Goal: Transaction & Acquisition: Purchase product/service

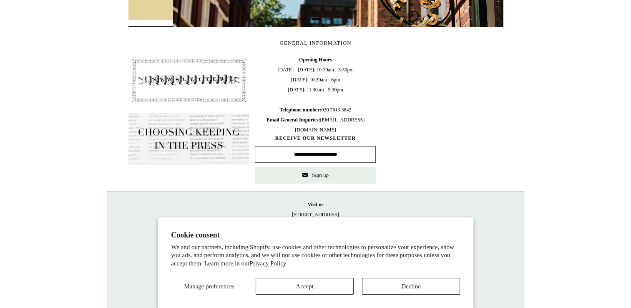
scroll to position [0, 374]
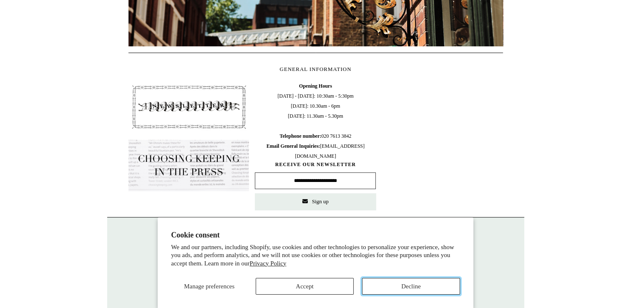
click at [406, 283] on button "Decline" at bounding box center [411, 286] width 98 height 17
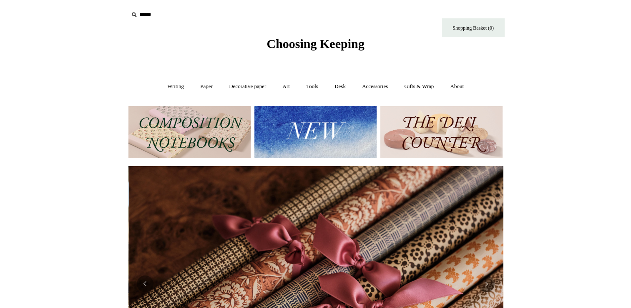
scroll to position [0, 749]
click at [171, 89] on link "Writing +" at bounding box center [176, 86] width 32 height 22
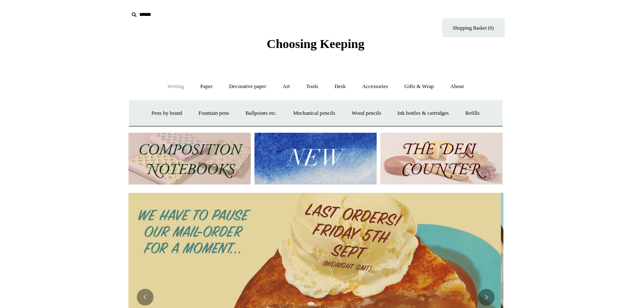
scroll to position [0, 0]
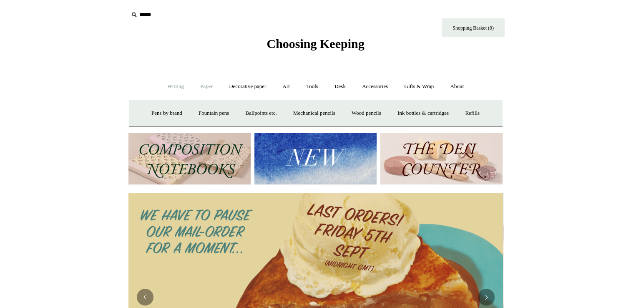
click at [200, 87] on link "Paper +" at bounding box center [207, 86] width 28 height 22
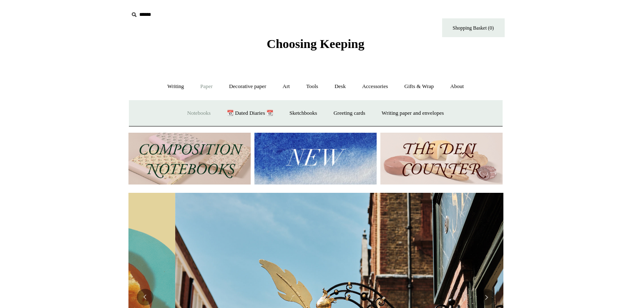
scroll to position [0, 374]
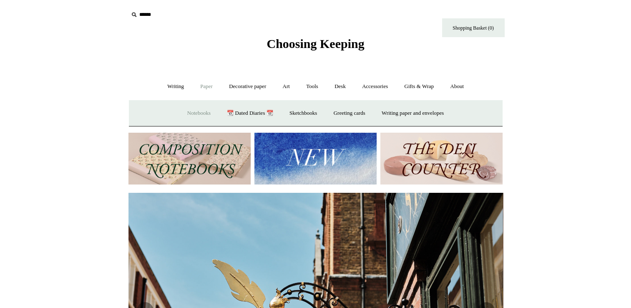
click at [199, 113] on link "Notebooks +" at bounding box center [199, 113] width 38 height 22
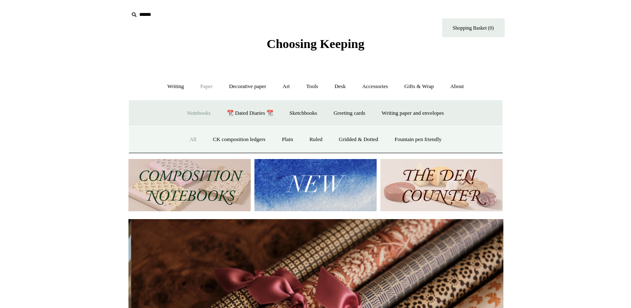
click at [186, 136] on link "All" at bounding box center [193, 139] width 22 height 22
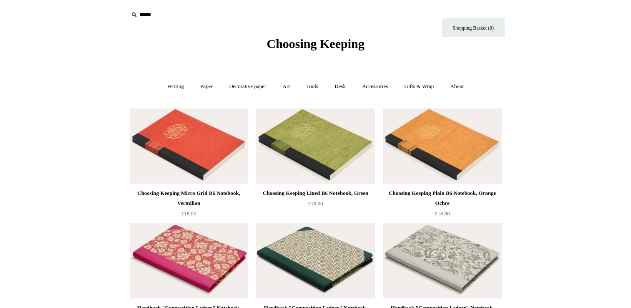
click at [142, 13] on input "text" at bounding box center [179, 14] width 103 height 15
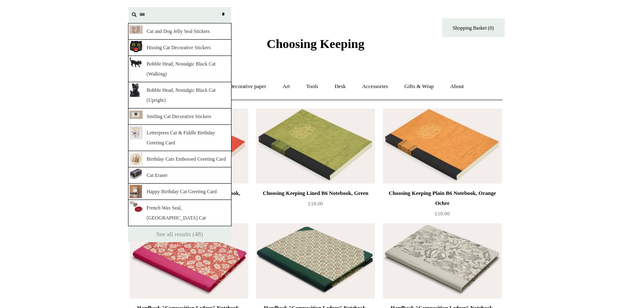
type input "***"
click at [219, 7] on input "*" at bounding box center [223, 14] width 8 height 15
